Goal: Navigation & Orientation: Find specific page/section

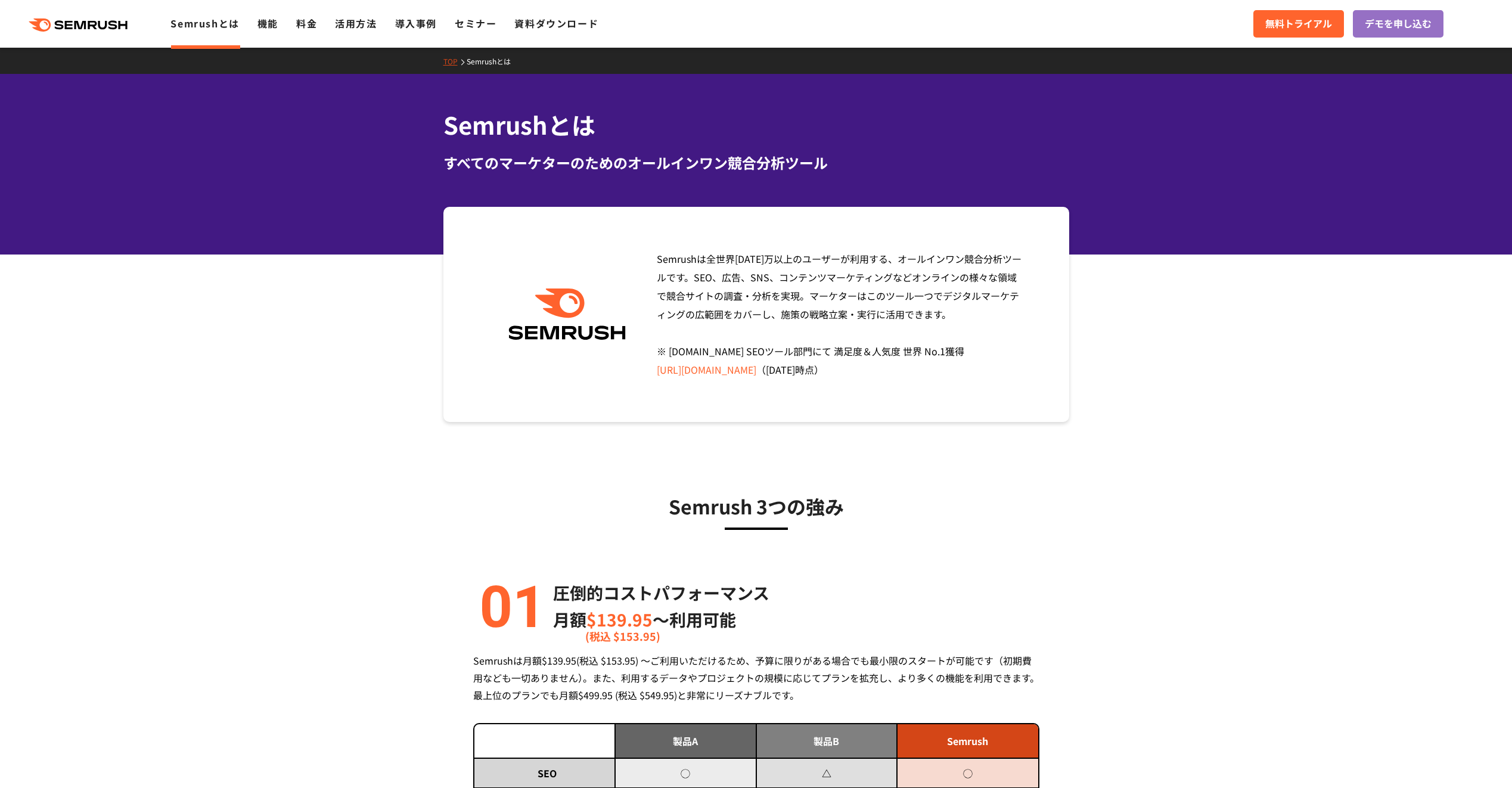
click at [82, 22] on icon ".cls {fill: #FF642D;}" at bounding box center [79, 25] width 134 height 13
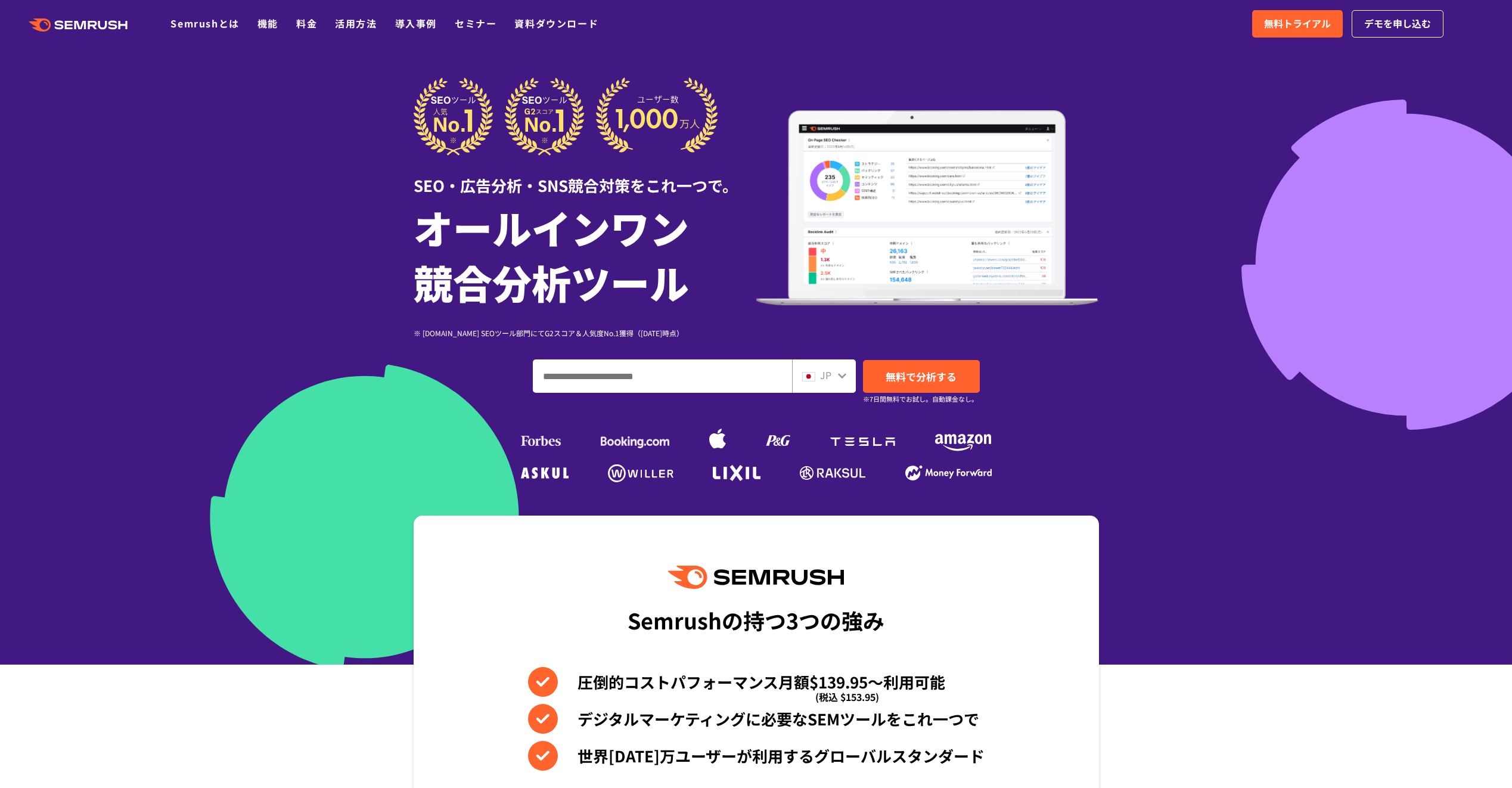
click at [842, 379] on icon at bounding box center [842, 375] width 10 height 10
click at [824, 377] on span "JP" at bounding box center [826, 375] width 11 height 14
drag, startPoint x: 824, startPoint y: 377, endPoint x: 843, endPoint y: 377, distance: 19.0
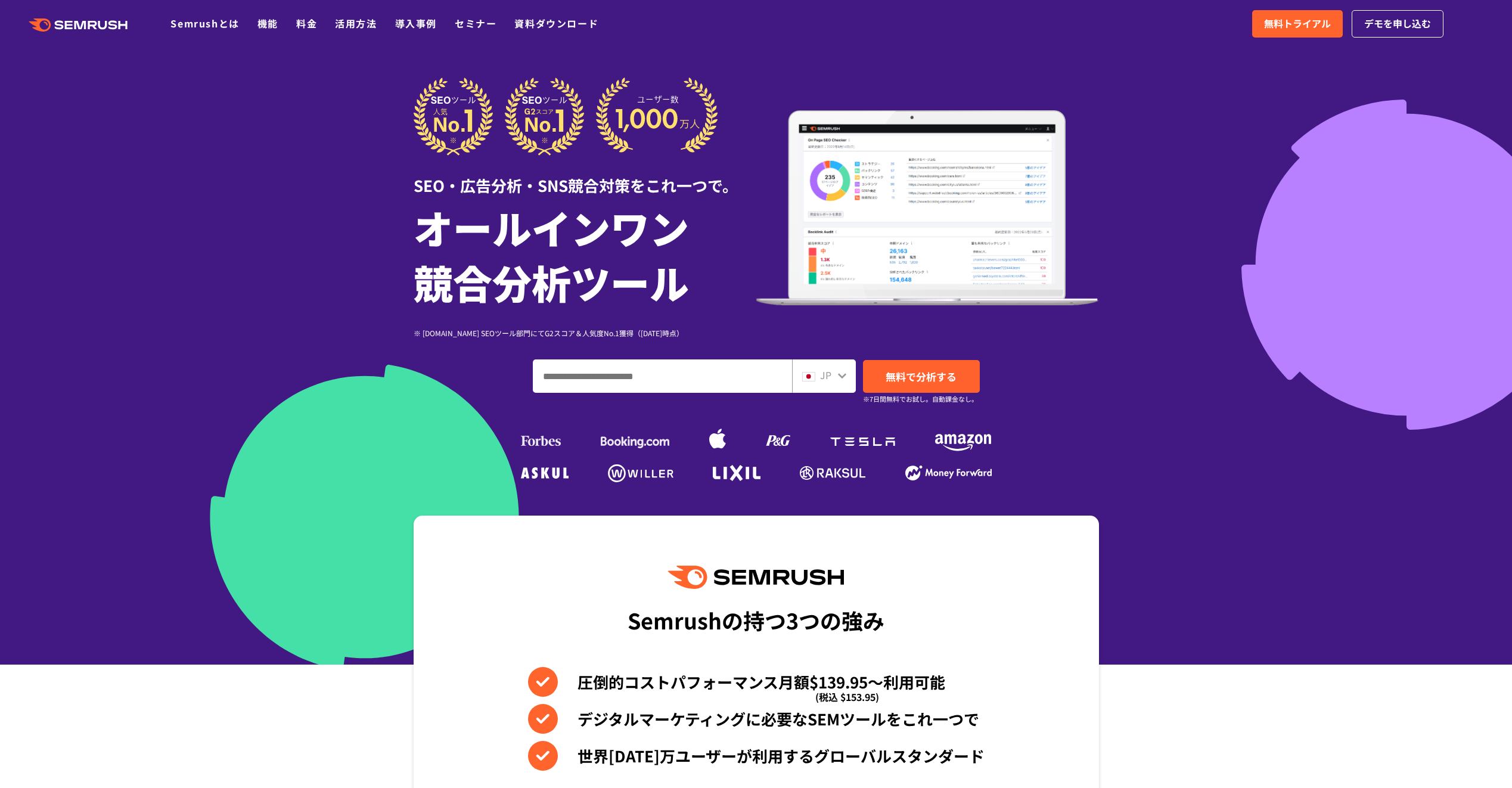
click at [843, 377] on icon at bounding box center [842, 375] width 8 height 6
drag, startPoint x: 843, startPoint y: 377, endPoint x: 752, endPoint y: 379, distance: 91.0
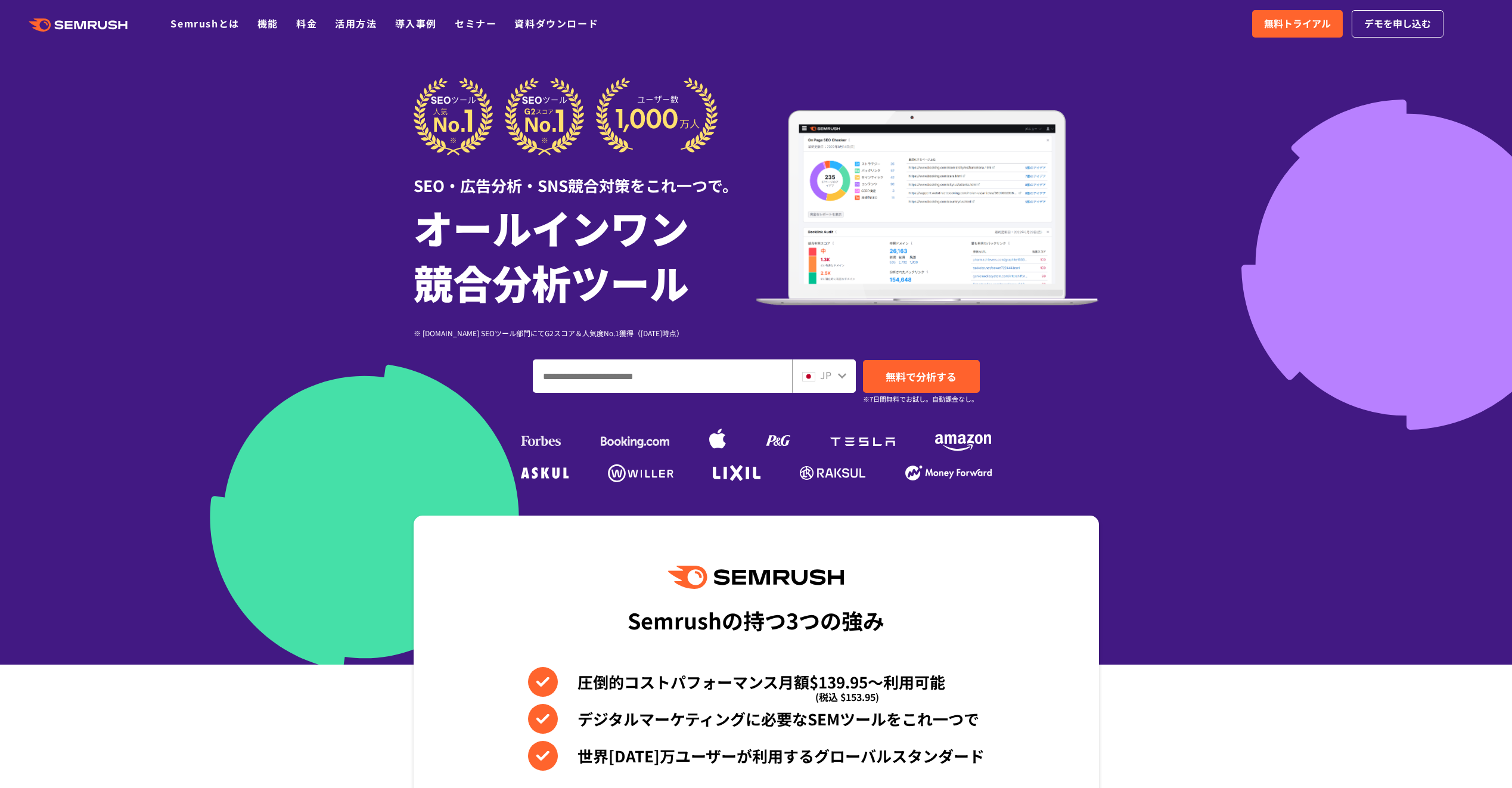
click at [752, 379] on input "ドメイン、キーワードまたはURLを入力してください" at bounding box center [662, 376] width 258 height 32
type input "******"
click at [267, 21] on link "機能" at bounding box center [268, 23] width 21 height 14
